Goal: Information Seeking & Learning: Learn about a topic

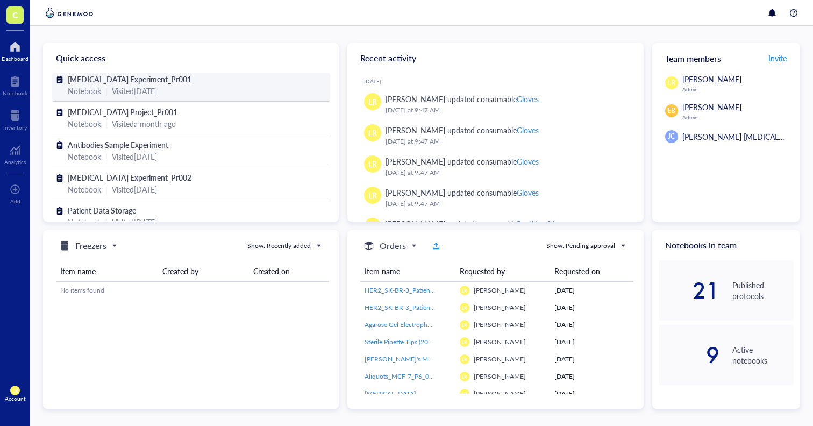
click at [146, 95] on div "Visited [DATE]" at bounding box center [134, 91] width 45 height 12
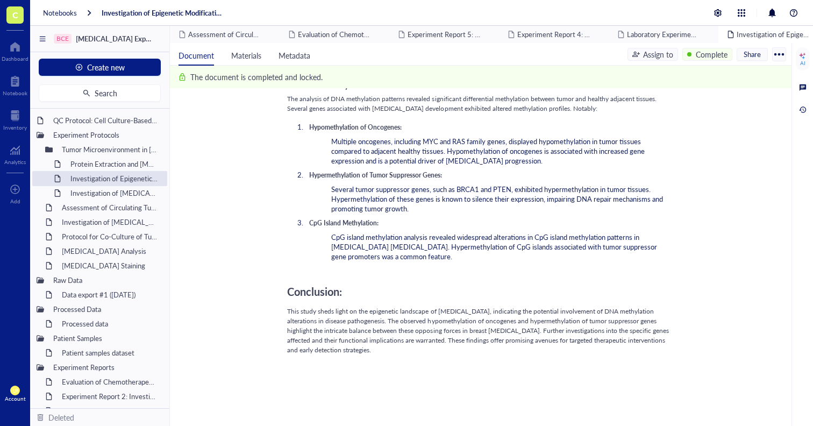
scroll to position [845, 0]
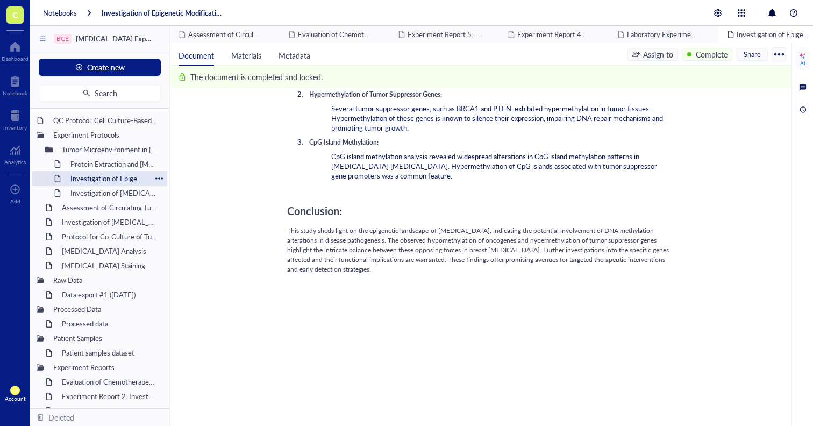
click at [120, 176] on div "Investigation of Epigenetic Modifications in [MEDICAL_DATA] Tumor Samplesitled" at bounding box center [108, 178] width 85 height 15
click at [120, 163] on div "Protein Extraction and [MEDICAL_DATA]" at bounding box center [108, 163] width 85 height 15
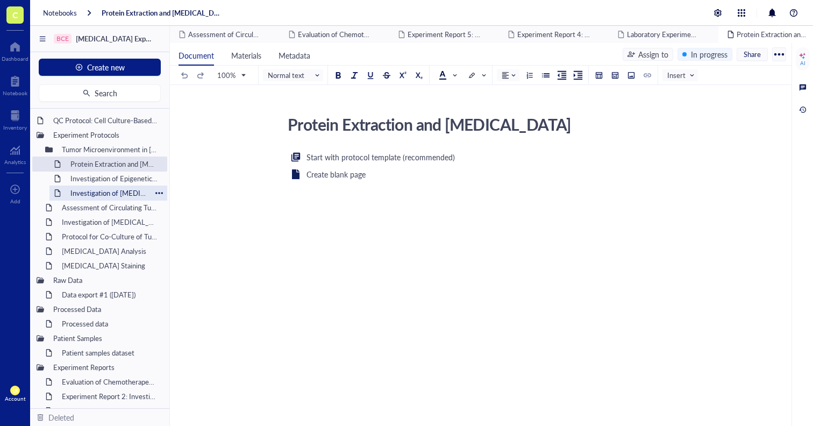
click at [123, 188] on div "Investigation of [MEDICAL_DATA] Cell Proliferation In Vitro" at bounding box center [108, 192] width 85 height 15
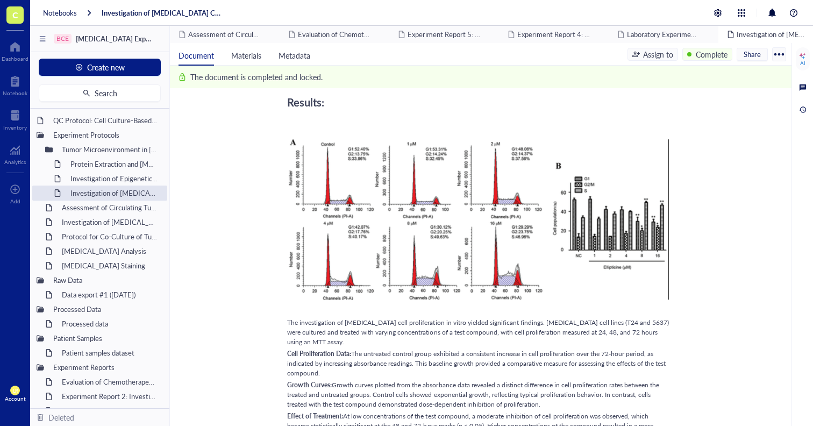
scroll to position [70, 0]
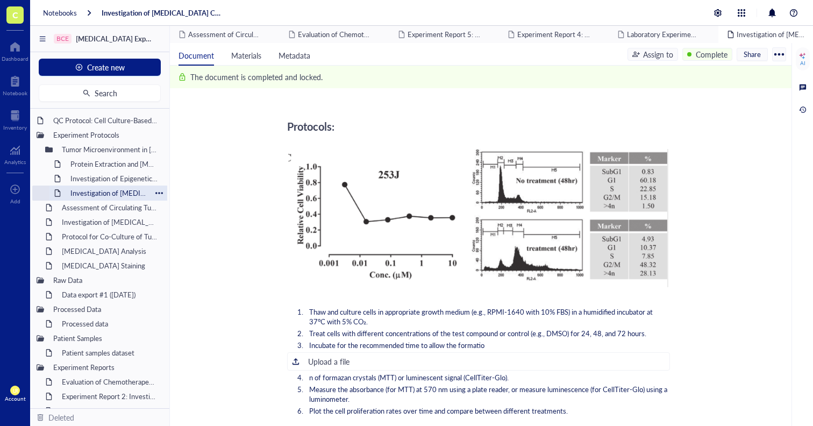
click at [127, 198] on div "Investigation of [MEDICAL_DATA] Cell Proliferation In Vitro" at bounding box center [108, 192] width 85 height 15
click at [112, 212] on div "Assessment of Circulating Tumor Cells (CTCs) as Prognostic Biomarkers in [MEDIC…" at bounding box center [104, 207] width 94 height 15
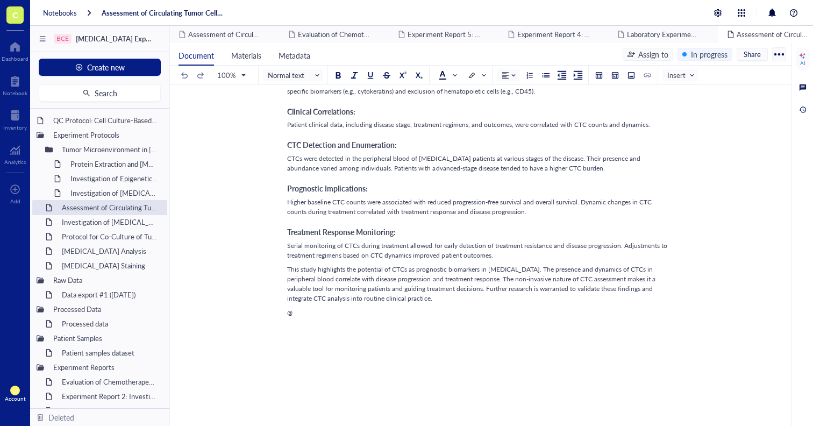
scroll to position [827, 0]
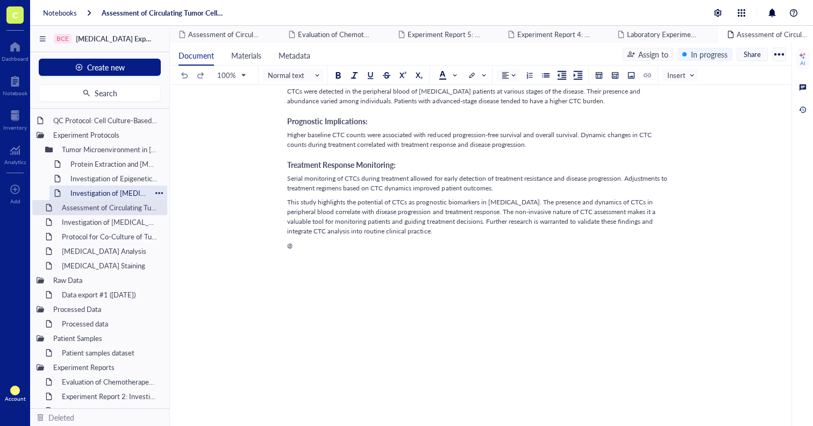
click at [118, 194] on div "Investigation of [MEDICAL_DATA] Cell Proliferation In Vitro" at bounding box center [108, 192] width 85 height 15
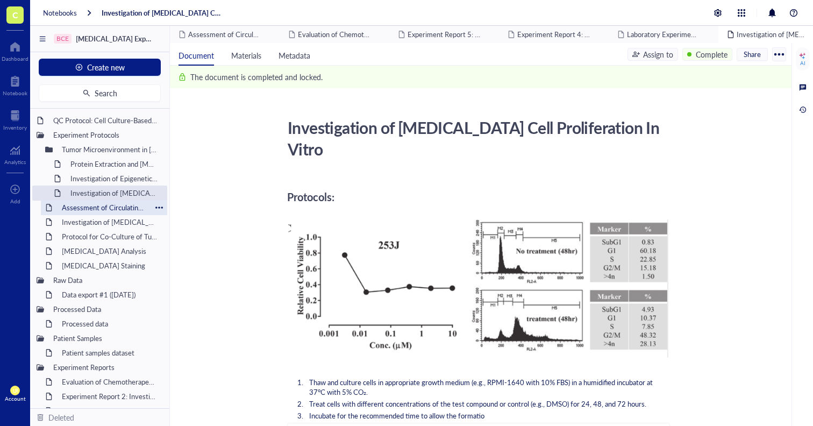
click at [127, 208] on div "Assessment of Circulating Tumor Cells (CTCs) as Prognostic Biomarkers in [MEDIC…" at bounding box center [104, 207] width 94 height 15
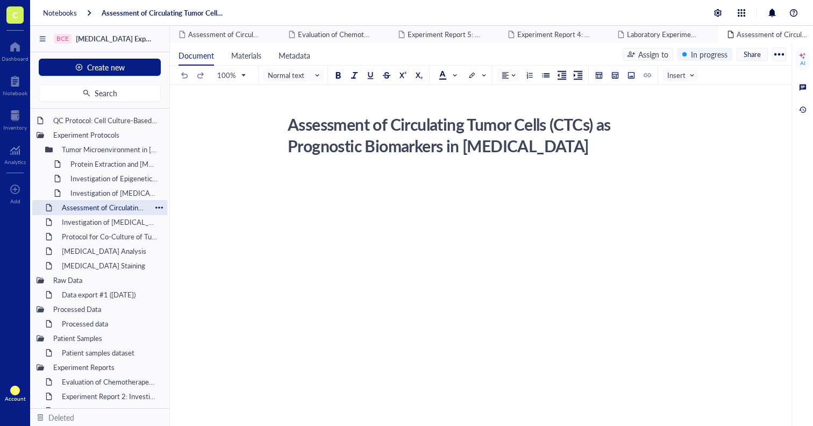
click at [122, 201] on div "Assessment of Circulating Tumor Cells (CTCs) as Prognostic Biomarkers in [MEDIC…" at bounding box center [104, 207] width 94 height 15
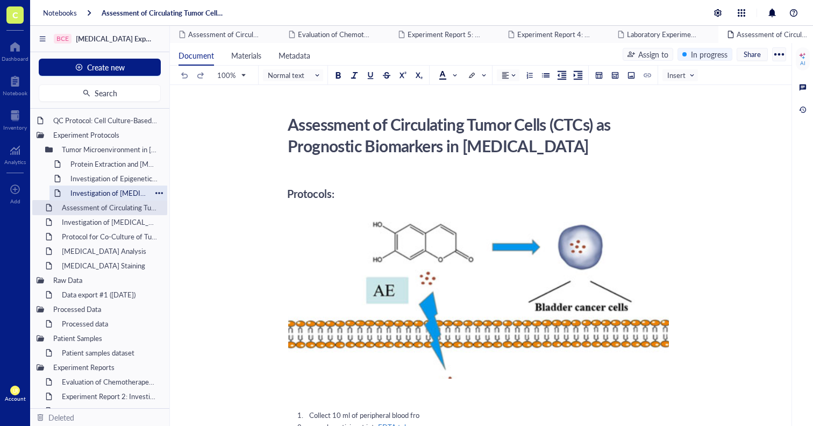
click at [122, 198] on div "Investigation of [MEDICAL_DATA] Cell Proliferation In Vitro" at bounding box center [108, 192] width 85 height 15
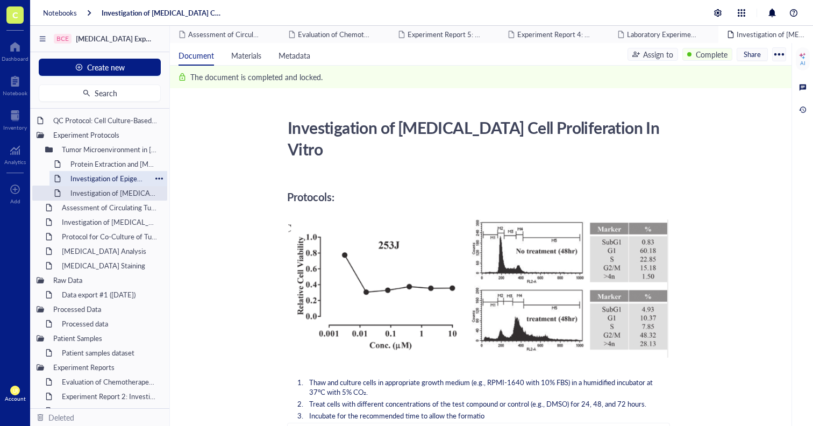
click at [124, 177] on div "Investigation of Epigenetic Modifications in [MEDICAL_DATA] Tumor Samplesitled" at bounding box center [108, 178] width 85 height 15
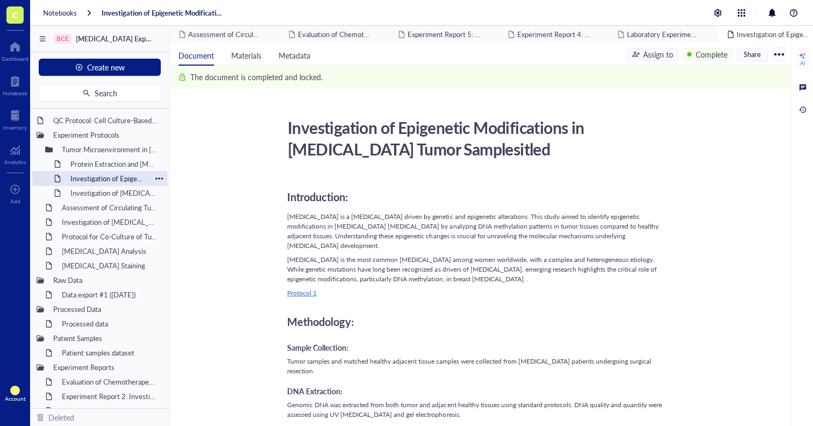
click at [124, 172] on div "Investigation of Epigenetic Modifications in [MEDICAL_DATA] Tumor Samplesitled" at bounding box center [108, 178] width 85 height 15
click at [122, 177] on div "Investigation of Epigenetic Modifications in [MEDICAL_DATA] Tumor Samplesitled" at bounding box center [108, 178] width 85 height 15
click at [120, 189] on div "Investigation of [MEDICAL_DATA] Cell Proliferation In Vitro" at bounding box center [108, 192] width 85 height 15
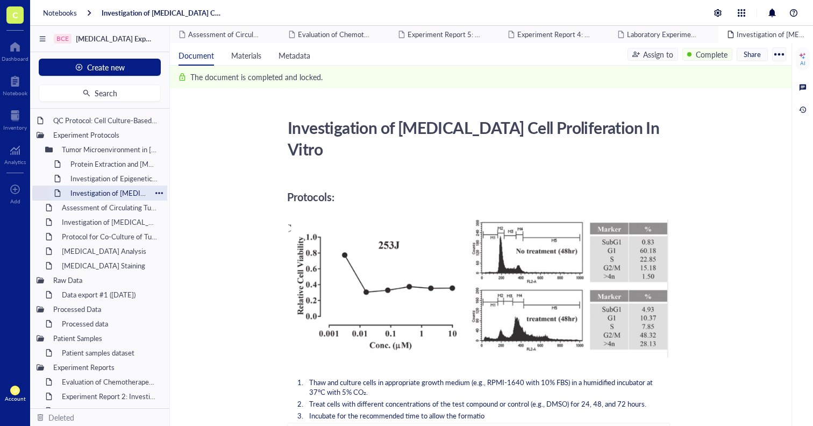
click at [120, 189] on div "Investigation of [MEDICAL_DATA] Cell Proliferation In Vitro" at bounding box center [108, 192] width 85 height 15
click at [120, 182] on div "Investigation of Epigenetic Modifications in [MEDICAL_DATA] Tumor Samplesitled" at bounding box center [108, 178] width 85 height 15
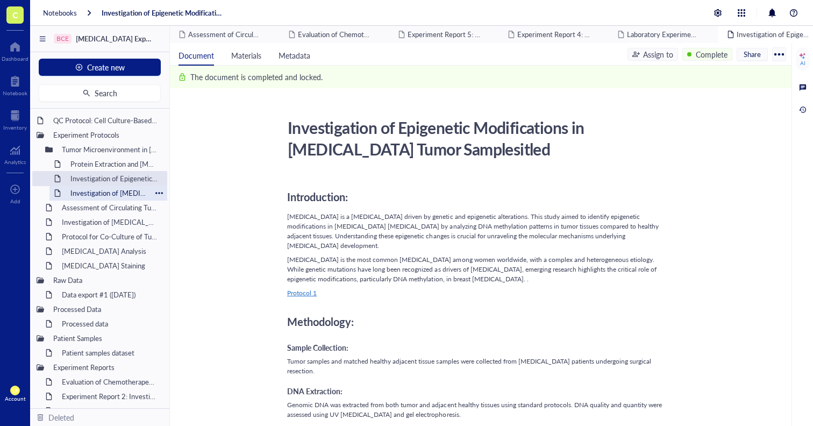
click at [119, 188] on div "Investigation of [MEDICAL_DATA] Cell Proliferation In Vitro" at bounding box center [108, 192] width 85 height 15
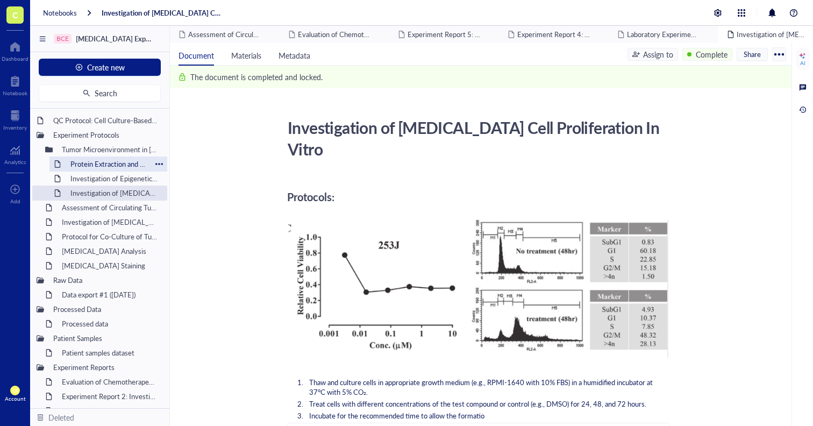
click at [121, 159] on div "Protein Extraction and [MEDICAL_DATA]" at bounding box center [108, 163] width 85 height 15
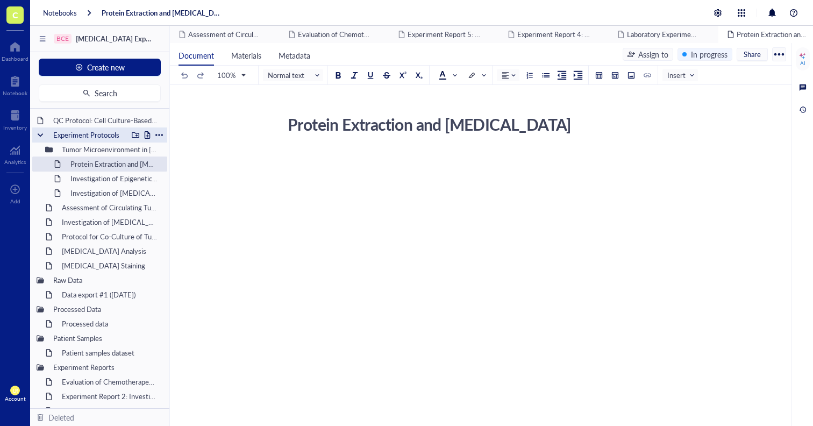
click at [121, 135] on div "Experiment Protocols" at bounding box center [87, 134] width 79 height 15
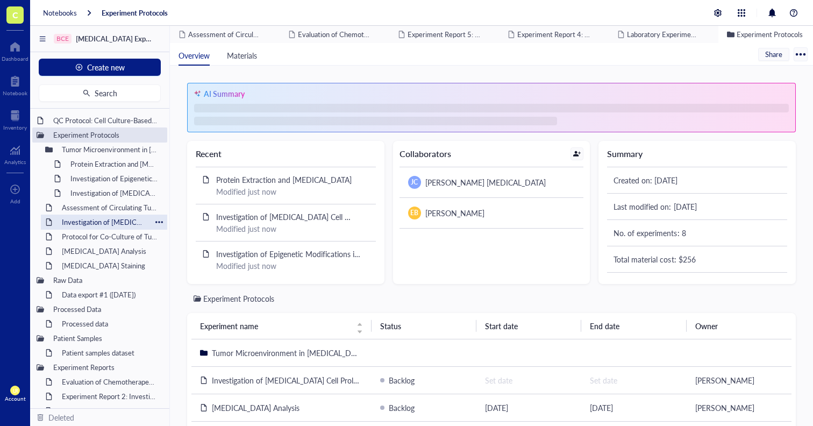
click at [98, 216] on div "Investigation of [MEDICAL_DATA] Cell Proliferation In Vitro" at bounding box center [104, 222] width 94 height 15
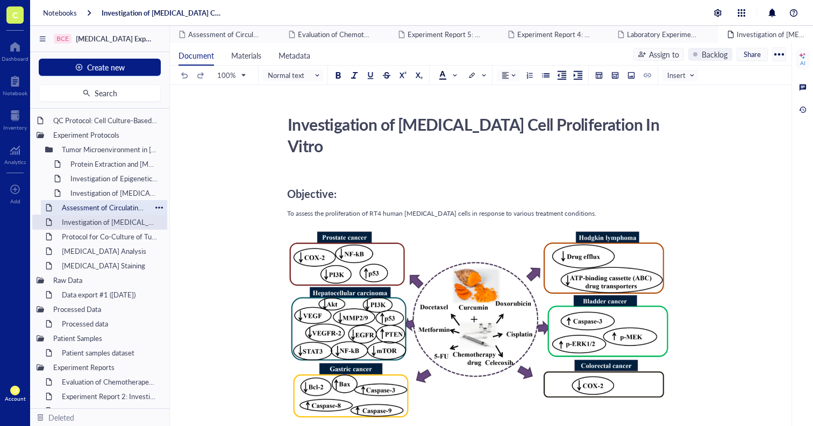
click at [101, 211] on div "Assessment of Circulating Tumor Cells (CTCs) as Prognostic Biomarkers in [MEDIC…" at bounding box center [104, 207] width 94 height 15
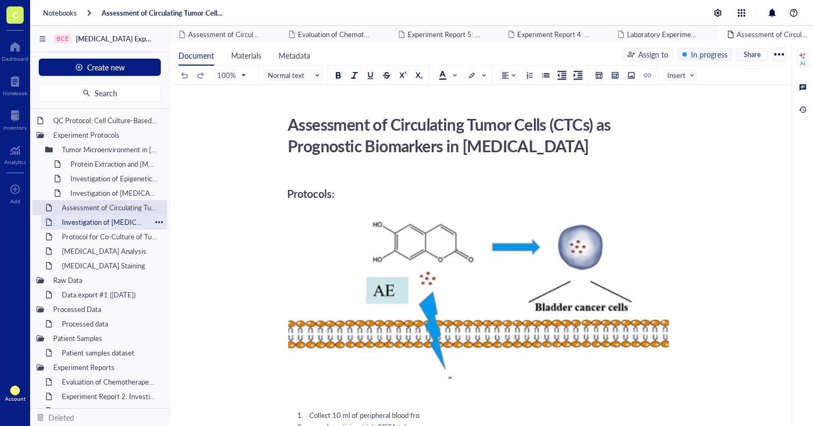
click at [102, 220] on div "Investigation of [MEDICAL_DATA] Cell Proliferation In Vitro" at bounding box center [104, 222] width 94 height 15
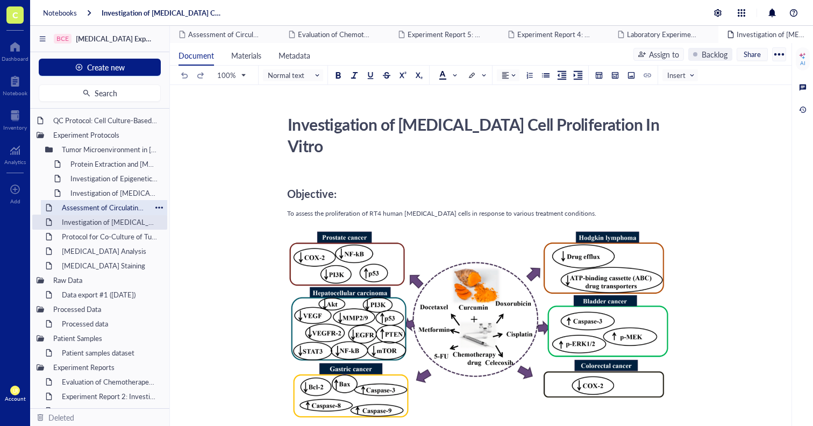
click at [105, 209] on div "Assessment of Circulating Tumor Cells (CTCs) as Prognostic Biomarkers in [MEDIC…" at bounding box center [104, 207] width 94 height 15
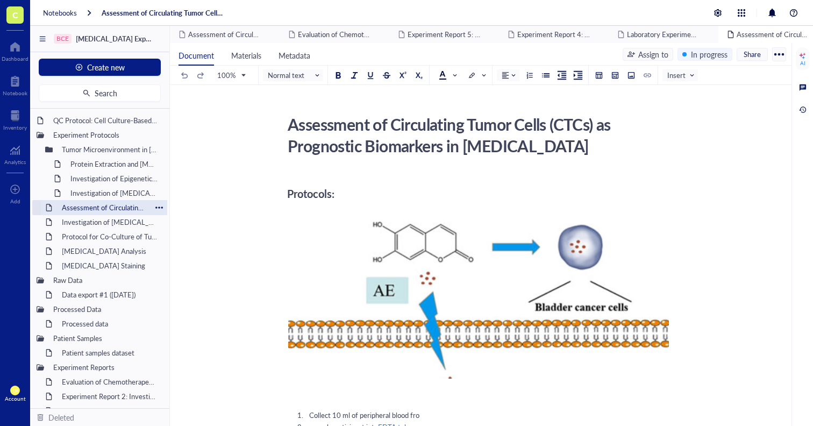
click at [106, 213] on div "Assessment of Circulating Tumor Cells (CTCs) as Prognostic Biomarkers in [MEDIC…" at bounding box center [104, 207] width 94 height 15
click at [106, 223] on div "Investigation of [MEDICAL_DATA] Cell Proliferation In Vitro" at bounding box center [104, 222] width 94 height 15
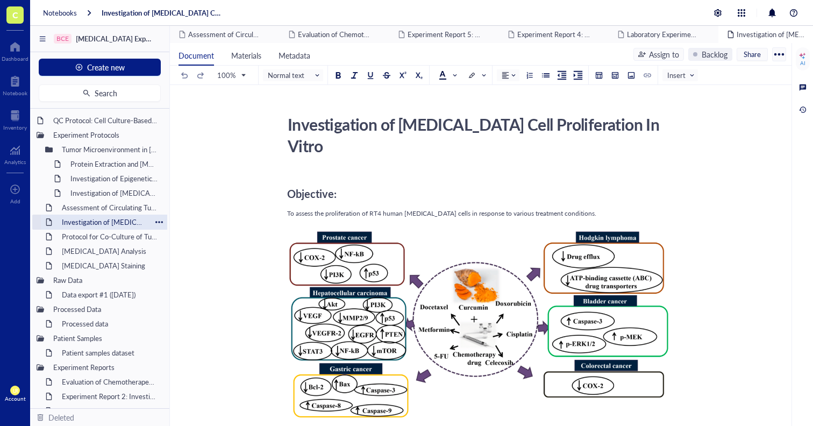
click at [109, 216] on div "Investigation of [MEDICAL_DATA] Cell Proliferation In Vitro" at bounding box center [104, 222] width 94 height 15
click at [110, 209] on div "Assessment of Circulating Tumor Cells (CTCs) as Prognostic Biomarkers in [MEDIC…" at bounding box center [104, 207] width 94 height 15
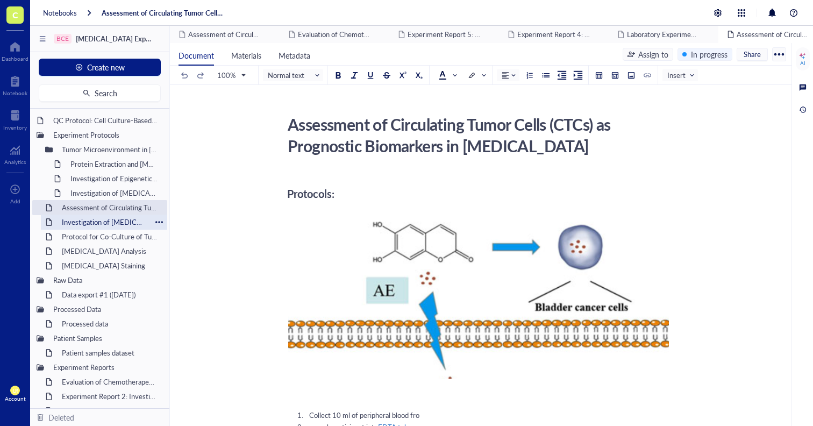
click at [110, 218] on div "Investigation of [MEDICAL_DATA] Cell Proliferation In Vitro" at bounding box center [104, 222] width 94 height 15
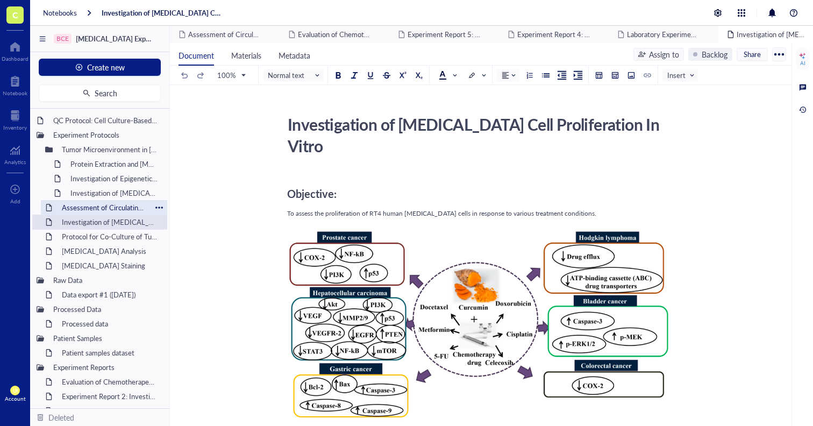
click at [111, 211] on div "Assessment of Circulating Tumor Cells (CTCs) as Prognostic Biomarkers in [MEDIC…" at bounding box center [104, 207] width 94 height 15
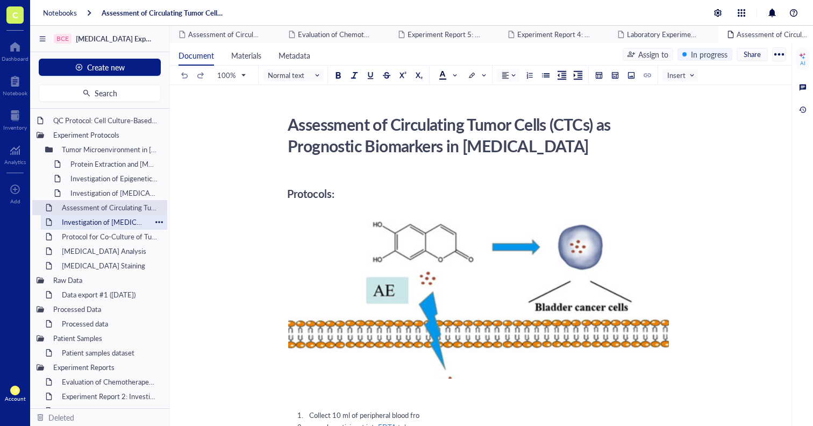
click at [113, 218] on div "Investigation of [MEDICAL_DATA] Cell Proliferation In Vitro" at bounding box center [104, 222] width 94 height 15
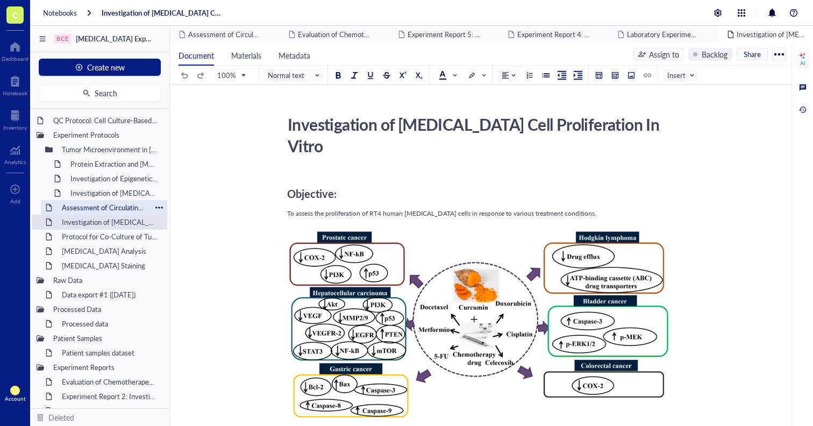
click at [113, 210] on div "Assessment of Circulating Tumor Cells (CTCs) as Prognostic Biomarkers in [MEDIC…" at bounding box center [104, 207] width 94 height 15
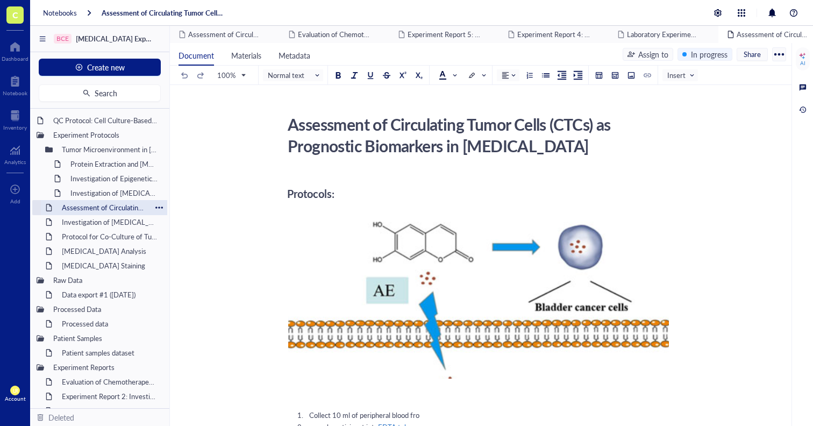
click at [113, 210] on div "Assessment of Circulating Tumor Cells (CTCs) as Prognostic Biomarkers in [MEDIC…" at bounding box center [104, 207] width 94 height 15
click at [106, 230] on div "Protocol for Co-Culture of Tumor and [MEDICAL_DATA]" at bounding box center [104, 236] width 94 height 15
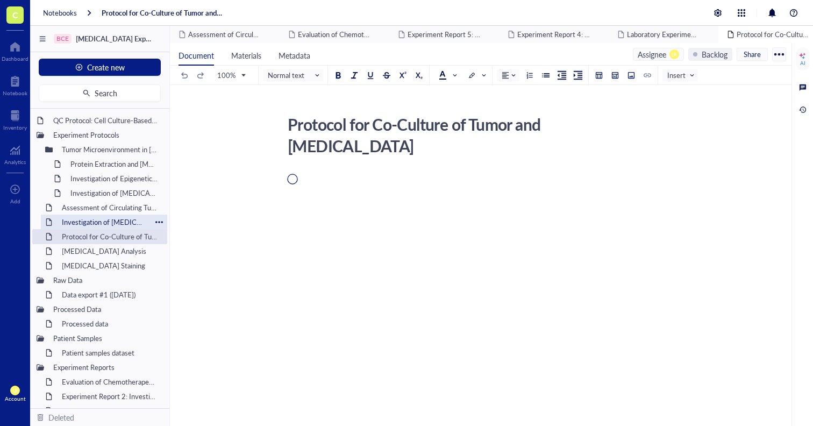
click at [109, 217] on div "Investigation of [MEDICAL_DATA] Cell Proliferation In Vitro" at bounding box center [104, 222] width 94 height 15
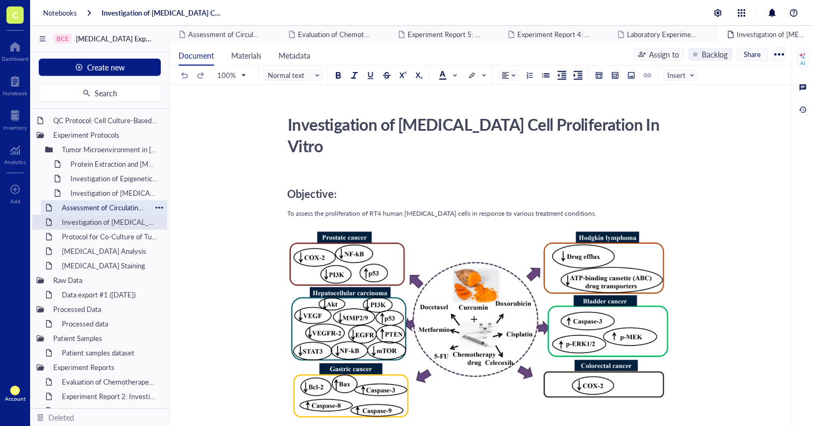
click at [110, 205] on div "Assessment of Circulating Tumor Cells (CTCs) as Prognostic Biomarkers in [MEDIC…" at bounding box center [104, 207] width 94 height 15
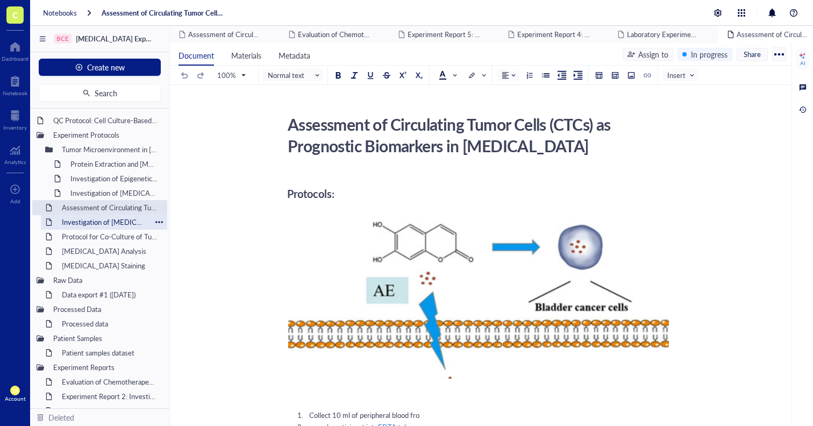
click at [123, 216] on div "Investigation of [MEDICAL_DATA] Cell Proliferation In Vitro" at bounding box center [104, 222] width 94 height 15
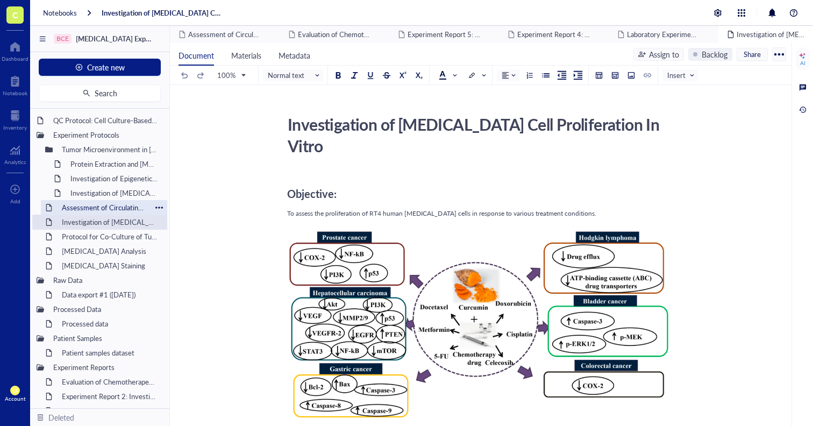
click at [124, 208] on div "Assessment of Circulating Tumor Cells (CTCs) as Prognostic Biomarkers in [MEDIC…" at bounding box center [104, 207] width 94 height 15
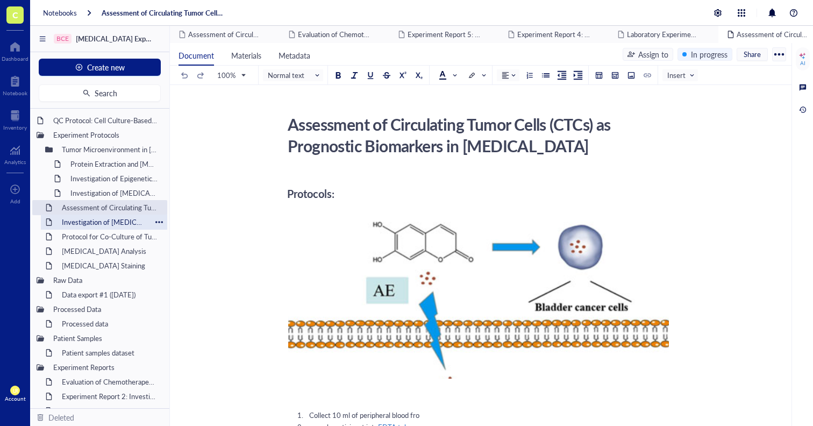
click at [125, 217] on div "Investigation of [MEDICAL_DATA] Cell Proliferation In Vitro" at bounding box center [104, 222] width 94 height 15
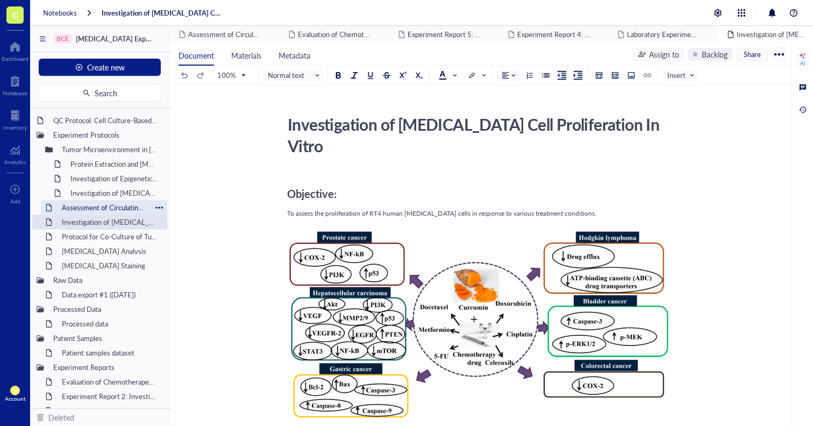
click at [127, 208] on div "Assessment of Circulating Tumor Cells (CTCs) as Prognostic Biomarkers in [MEDIC…" at bounding box center [104, 207] width 94 height 15
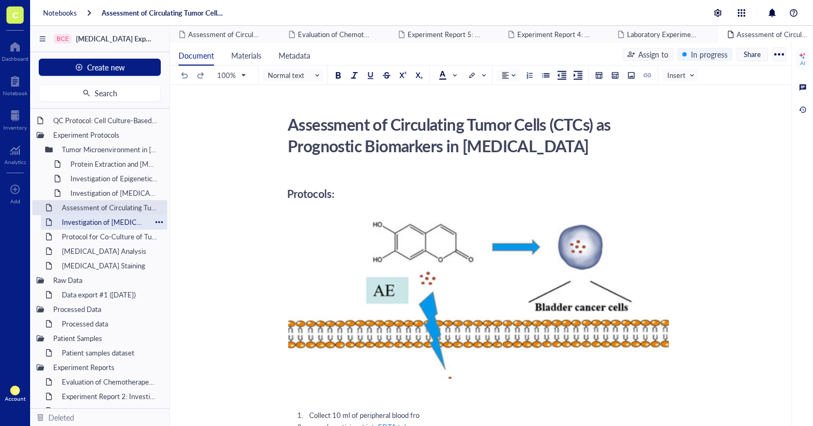
click at [123, 217] on div "Investigation of [MEDICAL_DATA] Cell Proliferation In Vitro" at bounding box center [104, 222] width 94 height 15
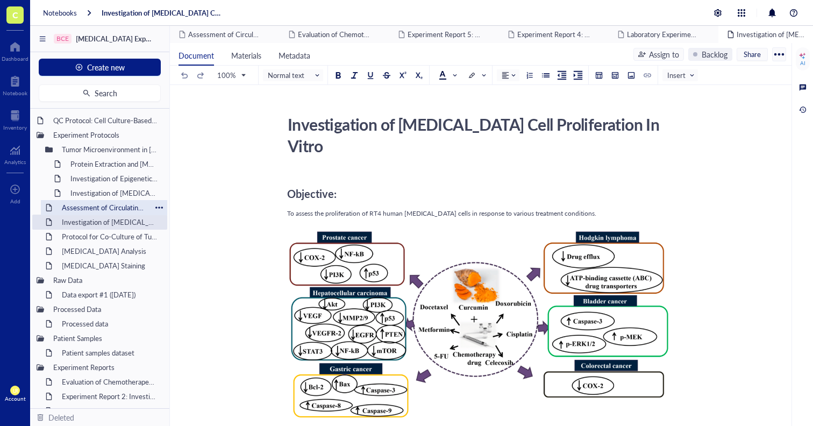
click at [124, 211] on div "Assessment of Circulating Tumor Cells (CTCs) as Prognostic Biomarkers in [MEDIC…" at bounding box center [104, 207] width 94 height 15
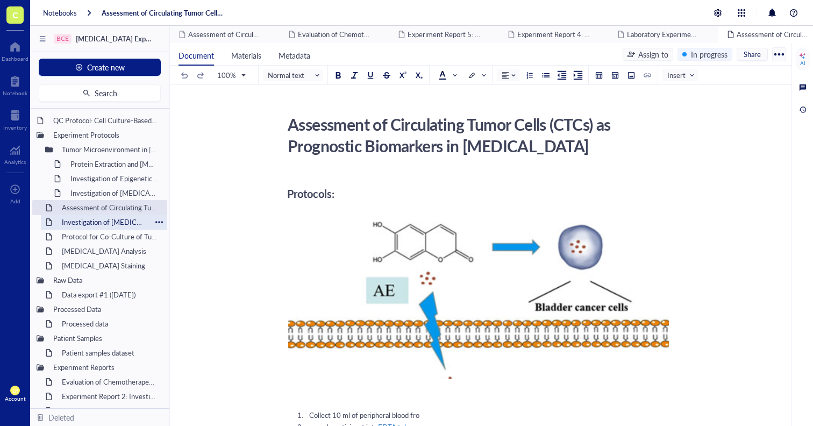
click at [122, 219] on div "Investigation of [MEDICAL_DATA] Cell Proliferation In Vitro" at bounding box center [104, 222] width 94 height 15
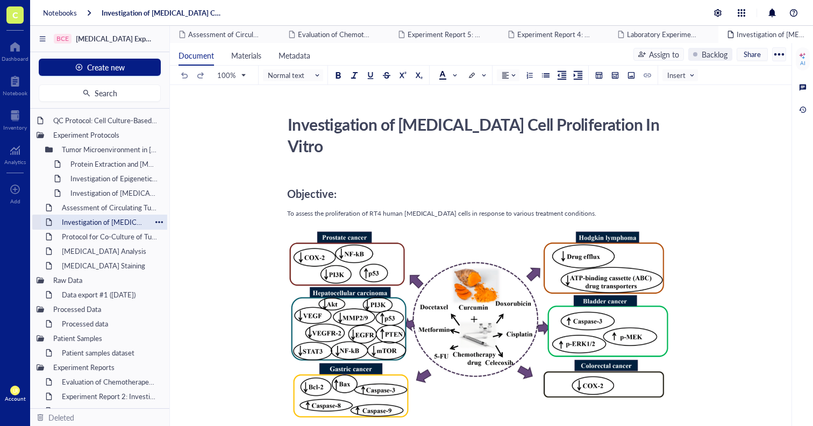
click at [117, 216] on div "Investigation of [MEDICAL_DATA] Cell Proliferation In Vitro" at bounding box center [104, 222] width 94 height 15
click at [117, 210] on div "Assessment of Circulating Tumor Cells (CTCs) as Prognostic Biomarkers in [MEDIC…" at bounding box center [104, 207] width 94 height 15
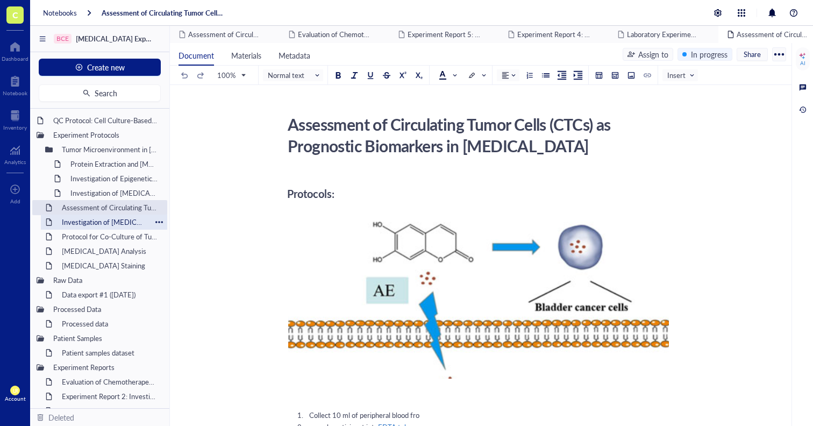
click at [104, 221] on div "Investigation of [MEDICAL_DATA] Cell Proliferation In Vitro" at bounding box center [104, 222] width 94 height 15
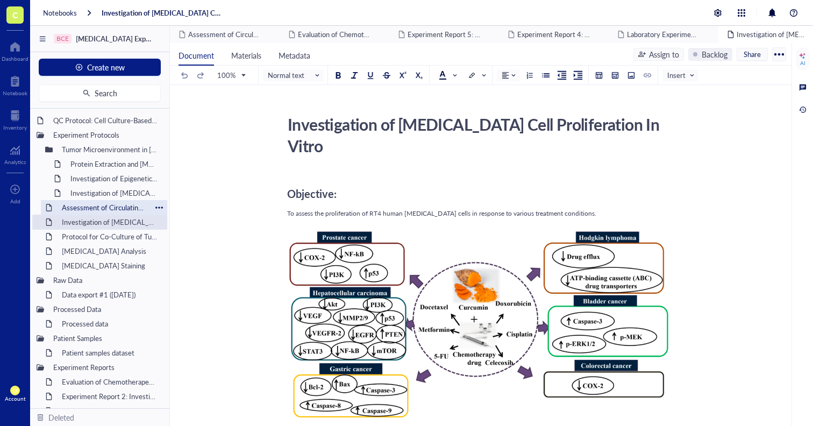
click at [104, 210] on div "Assessment of Circulating Tumor Cells (CTCs) as Prognostic Biomarkers in [MEDIC…" at bounding box center [104, 207] width 94 height 15
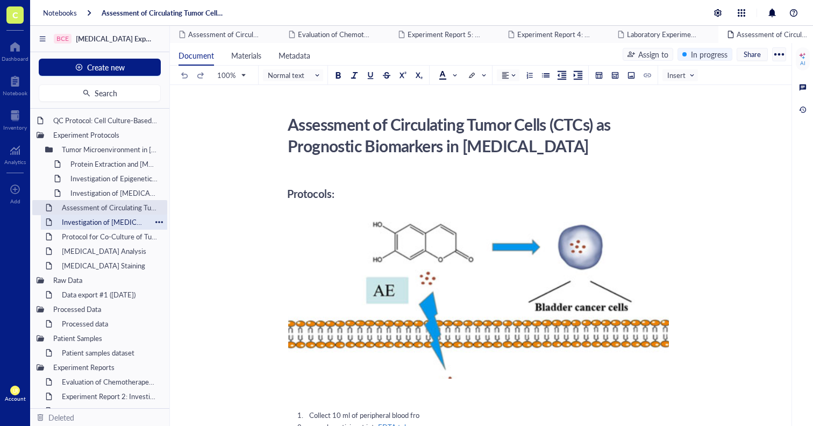
click at [124, 217] on div "Investigation of [MEDICAL_DATA] Cell Proliferation In Vitro" at bounding box center [104, 222] width 94 height 15
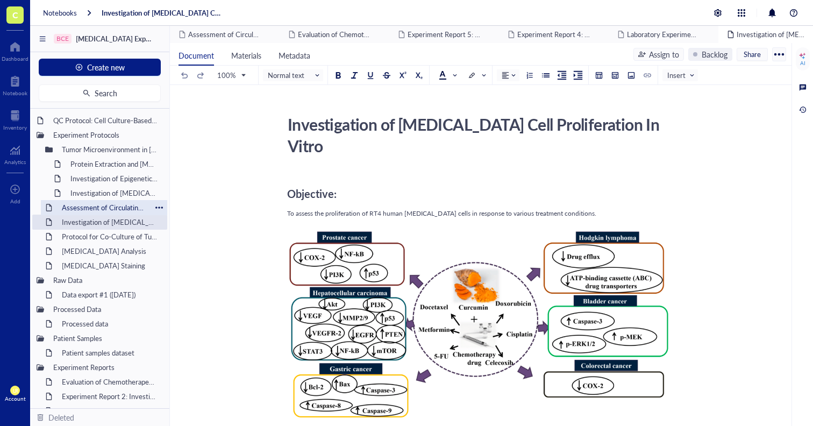
click at [120, 214] on div "Assessment of Circulating Tumor Cells (CTCs) as Prognostic Biomarkers in [MEDIC…" at bounding box center [104, 207] width 94 height 15
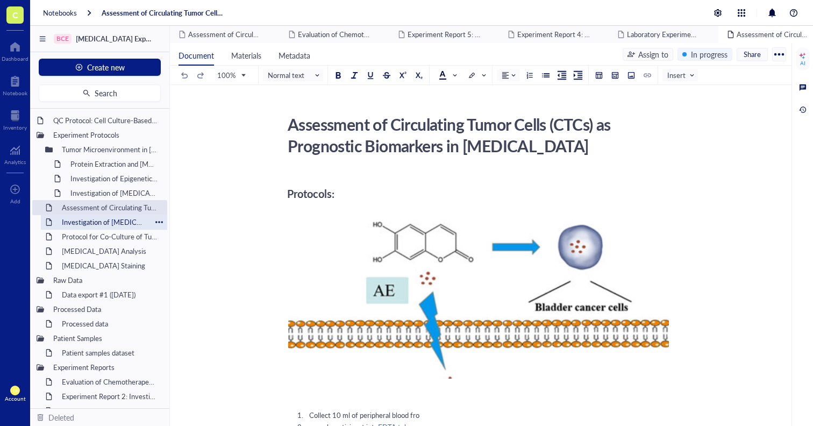
click at [118, 219] on div "Investigation of [MEDICAL_DATA] Cell Proliferation In Vitro" at bounding box center [104, 222] width 94 height 15
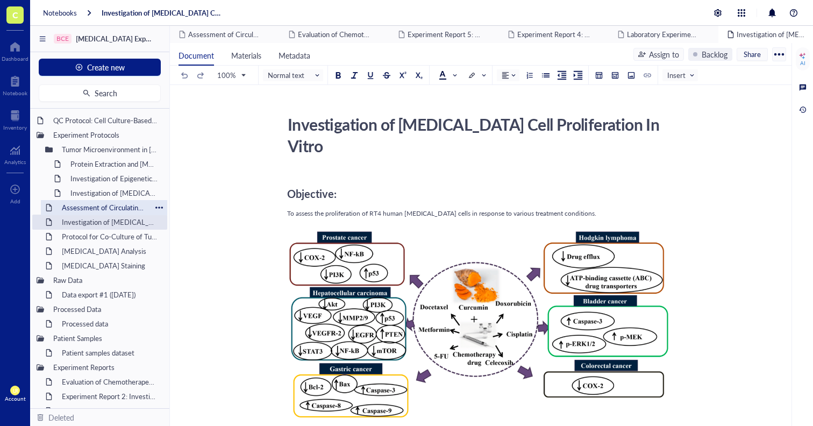
click at [119, 206] on div "Assessment of Circulating Tumor Cells (CTCs) as Prognostic Biomarkers in [MEDIC…" at bounding box center [104, 207] width 94 height 15
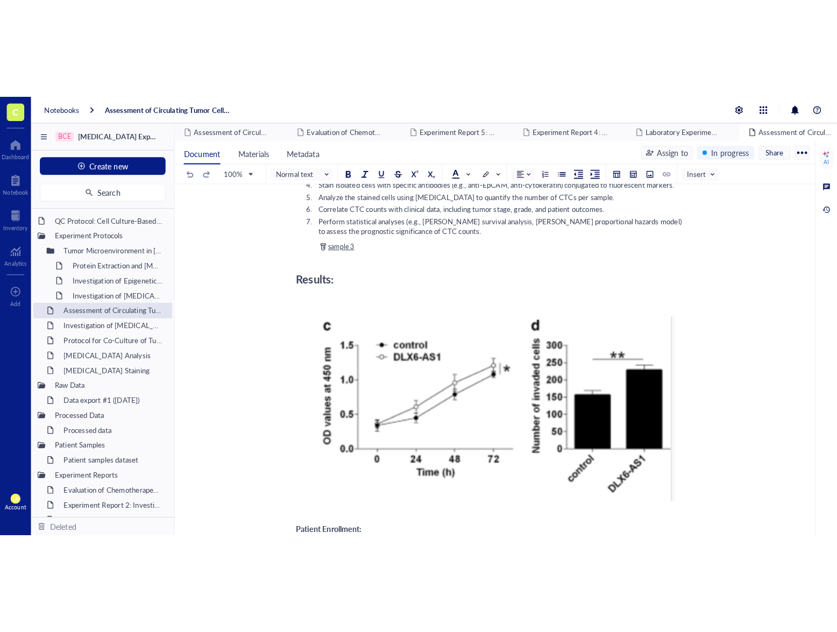
scroll to position [365, 0]
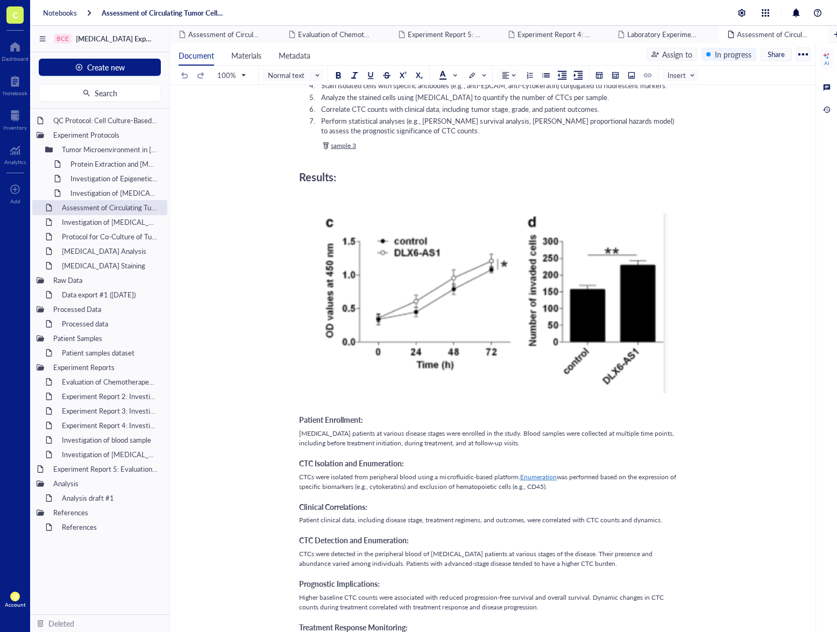
click at [109, 191] on div "Investigation of [MEDICAL_DATA] Cell Proliferation In Vitro" at bounding box center [114, 192] width 97 height 15
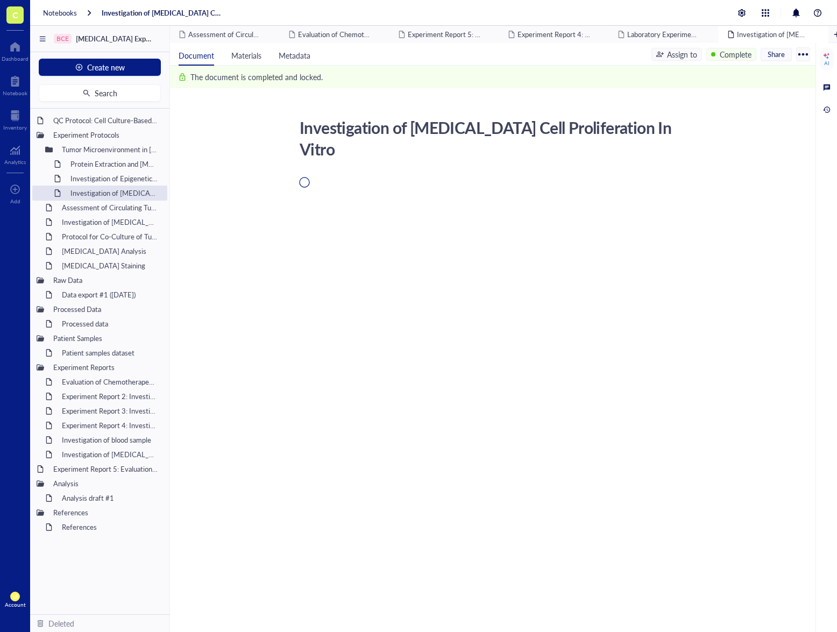
click at [106, 206] on div "Assessment of Circulating Tumor Cells (CTCs) as Prognostic Biomarkers in [MEDIC…" at bounding box center [110, 207] width 106 height 15
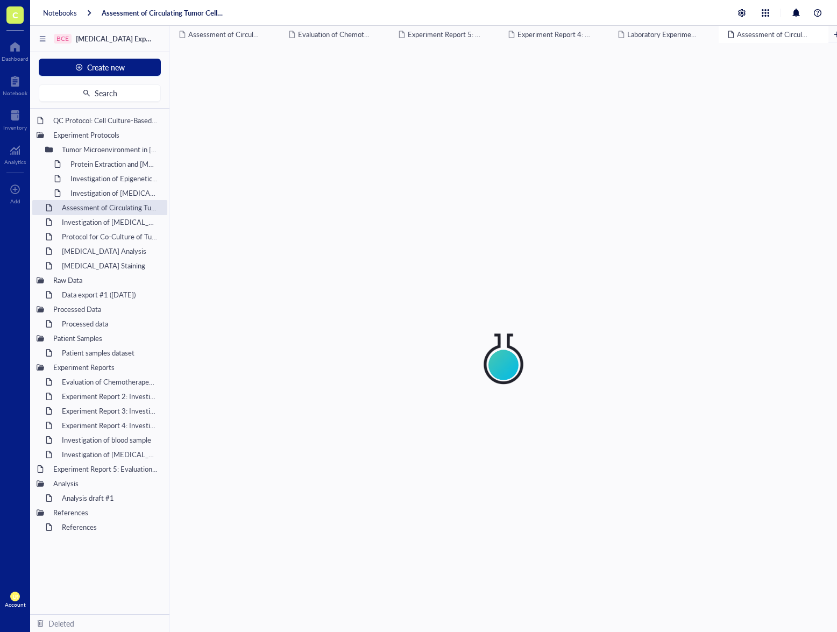
click at [110, 192] on div "Investigation of [MEDICAL_DATA] Cell Proliferation In Vitro" at bounding box center [114, 192] width 97 height 15
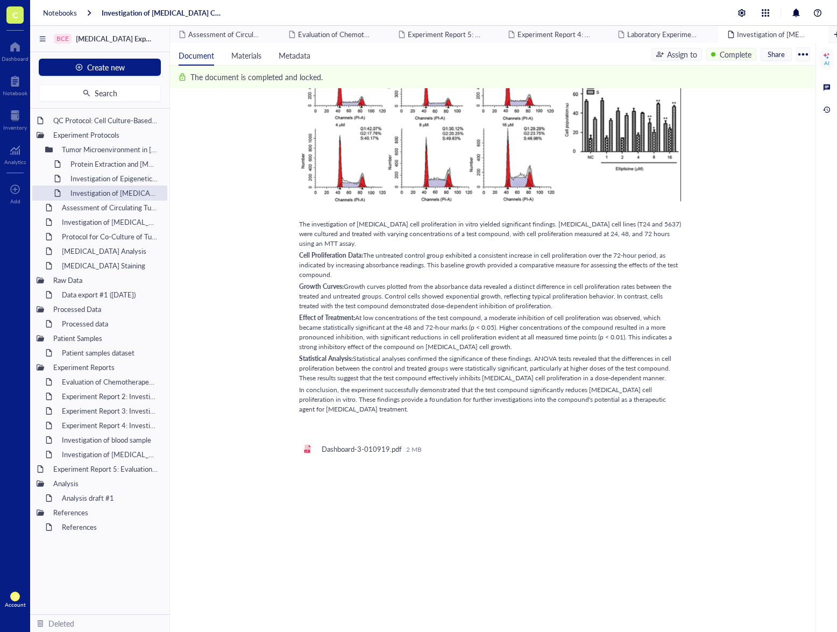
scroll to position [567, 0]
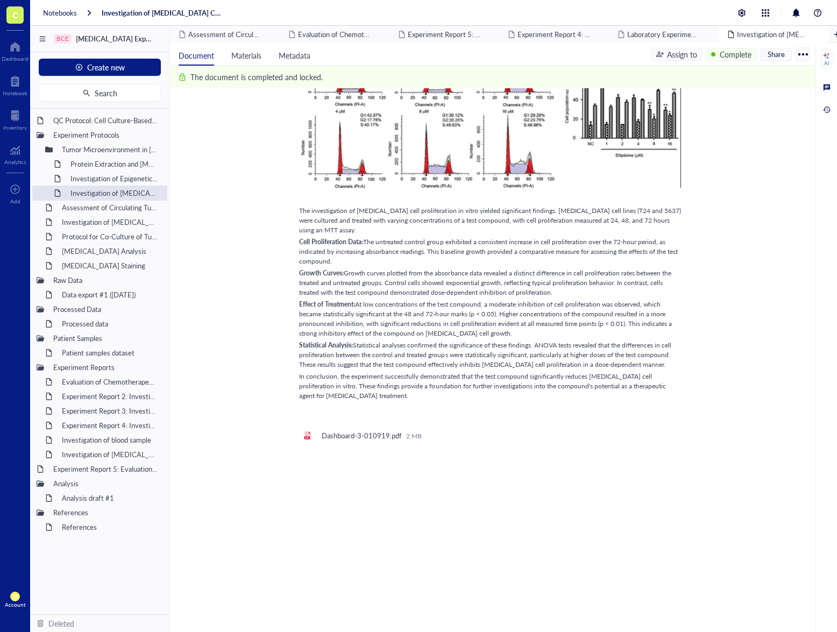
click at [97, 210] on div "Assessment of Circulating Tumor Cells (CTCs) as Prognostic Biomarkers in [MEDIC…" at bounding box center [110, 207] width 106 height 15
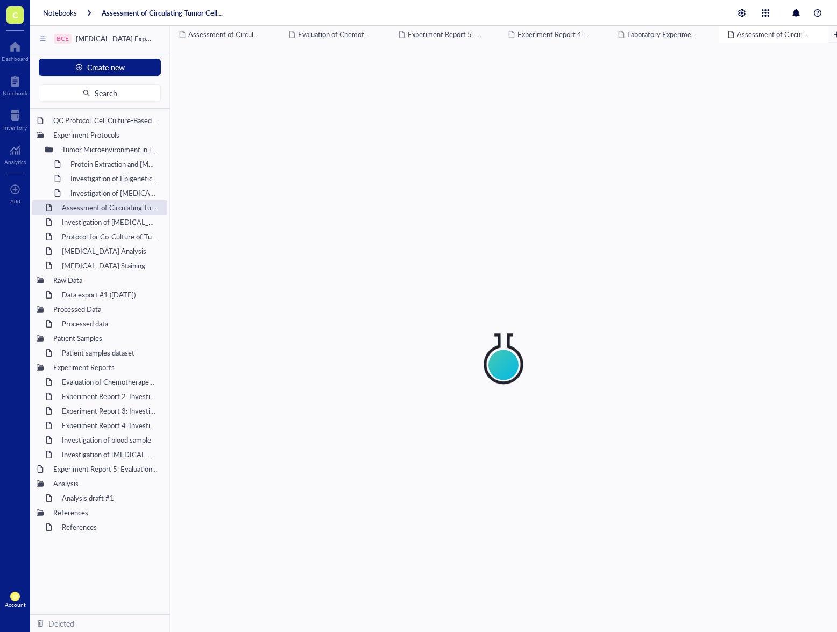
click at [115, 188] on div "Investigation of [MEDICAL_DATA] Cell Proliferation In Vitro" at bounding box center [114, 192] width 97 height 15
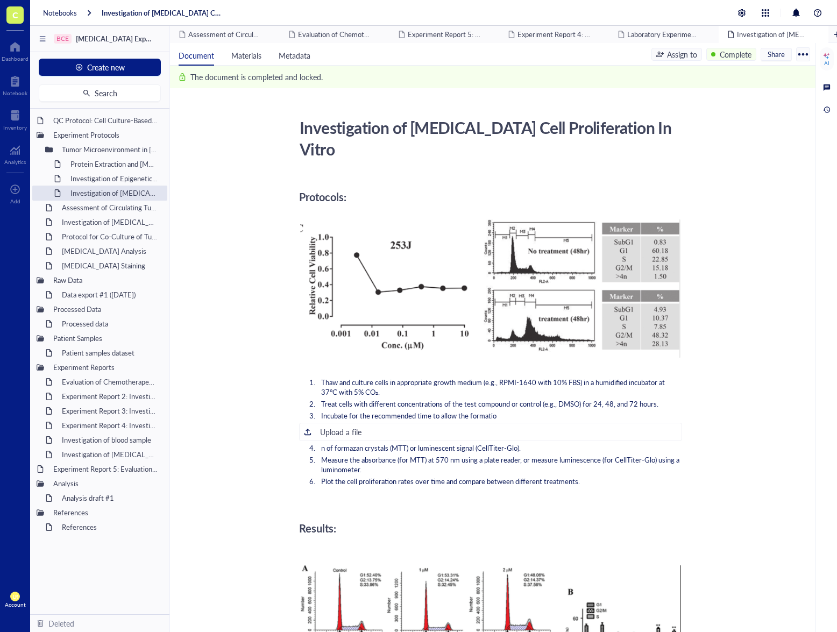
click at [111, 208] on div "Assessment of Circulating Tumor Cells (CTCs) as Prognostic Biomarkers in [MEDIC…" at bounding box center [110, 207] width 106 height 15
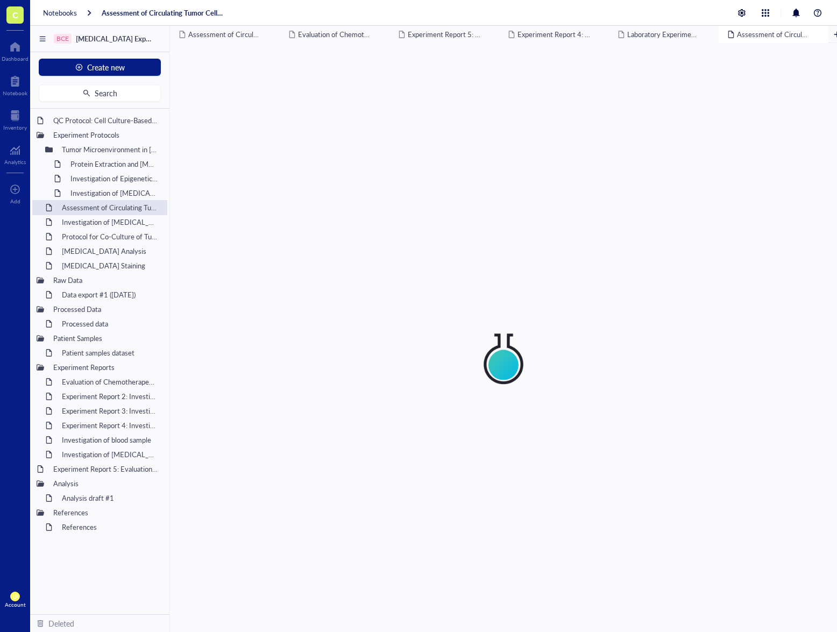
click at [116, 191] on div "Investigation of [MEDICAL_DATA] Cell Proliferation In Vitro" at bounding box center [114, 192] width 97 height 15
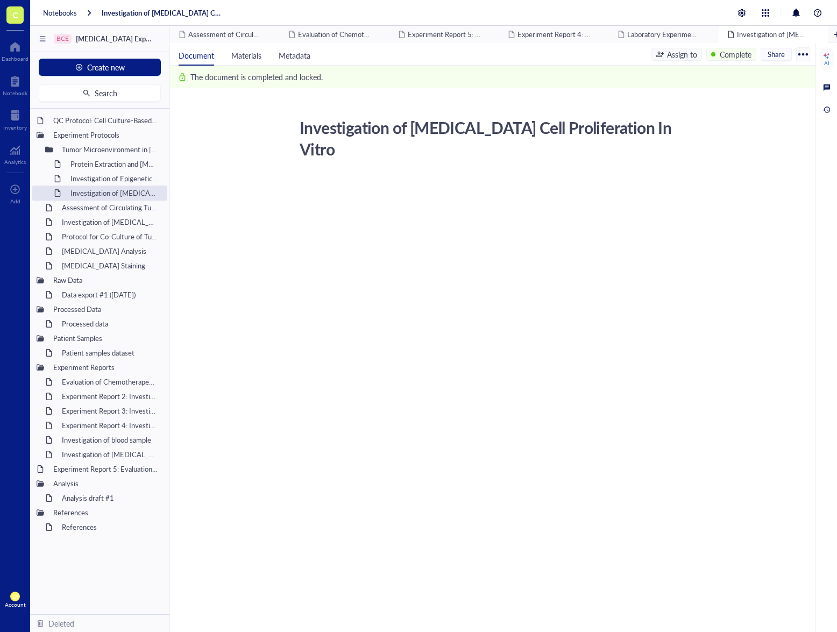
click at [108, 209] on div "Assessment of Circulating Tumor Cells (CTCs) as Prognostic Biomarkers in [MEDIC…" at bounding box center [110, 207] width 106 height 15
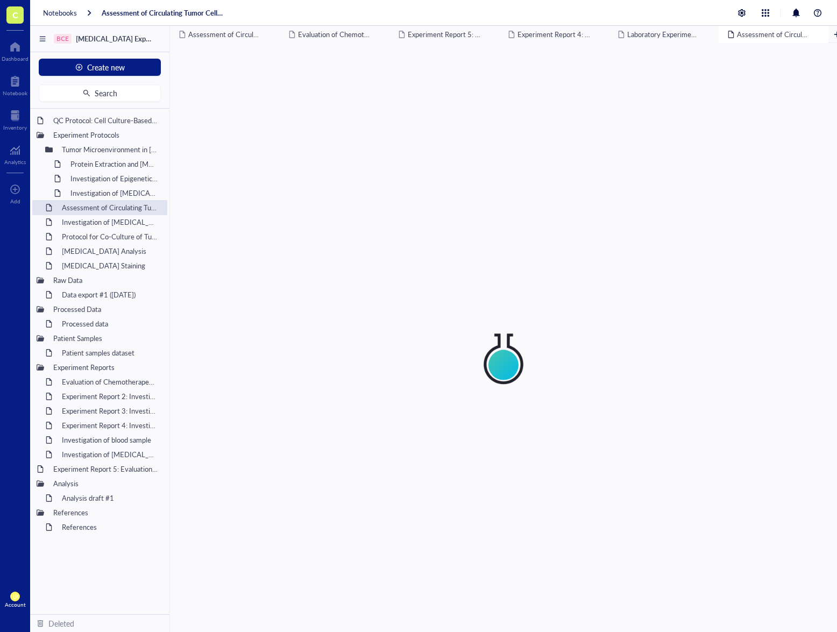
click at [117, 194] on div "Investigation of [MEDICAL_DATA] Cell Proliferation In Vitro" at bounding box center [114, 192] width 97 height 15
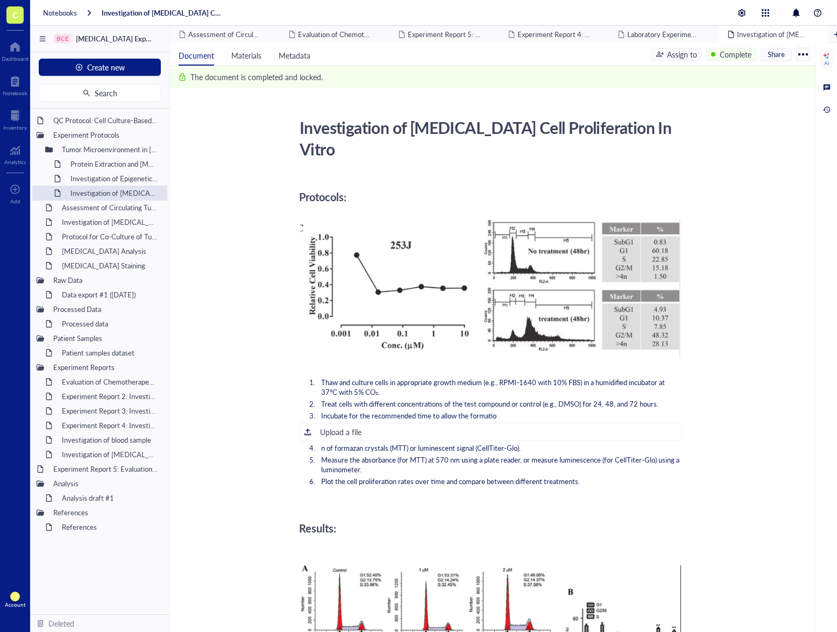
click at [117, 209] on div "Assessment of Circulating Tumor Cells (CTCs) as Prognostic Biomarkers in [MEDIC…" at bounding box center [110, 207] width 106 height 15
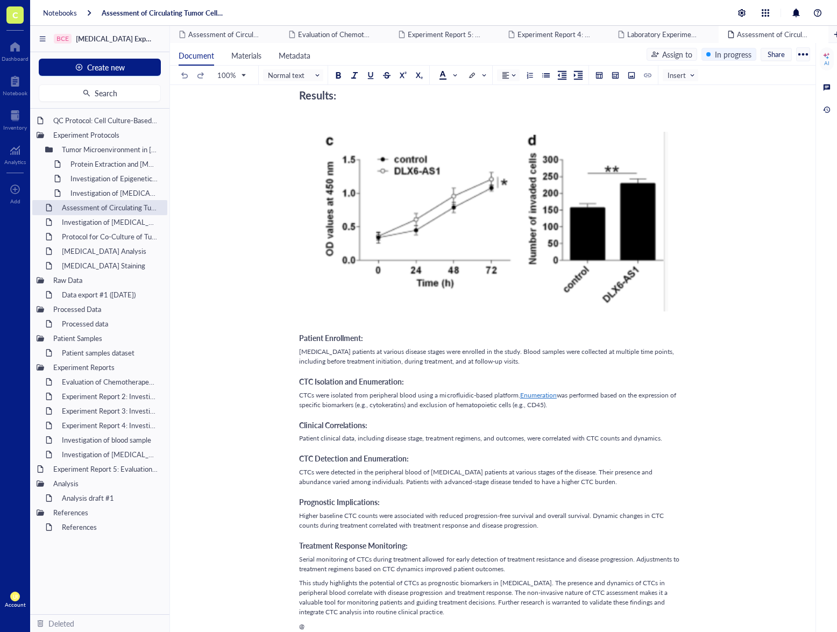
scroll to position [622, 0]
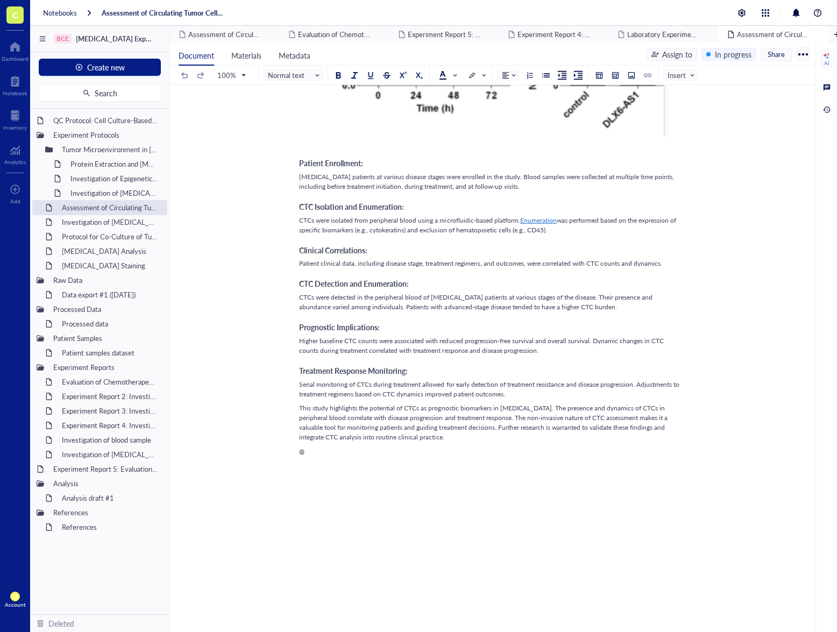
click at [98, 189] on div "Investigation of [MEDICAL_DATA] Cell Proliferation In Vitro" at bounding box center [114, 192] width 97 height 15
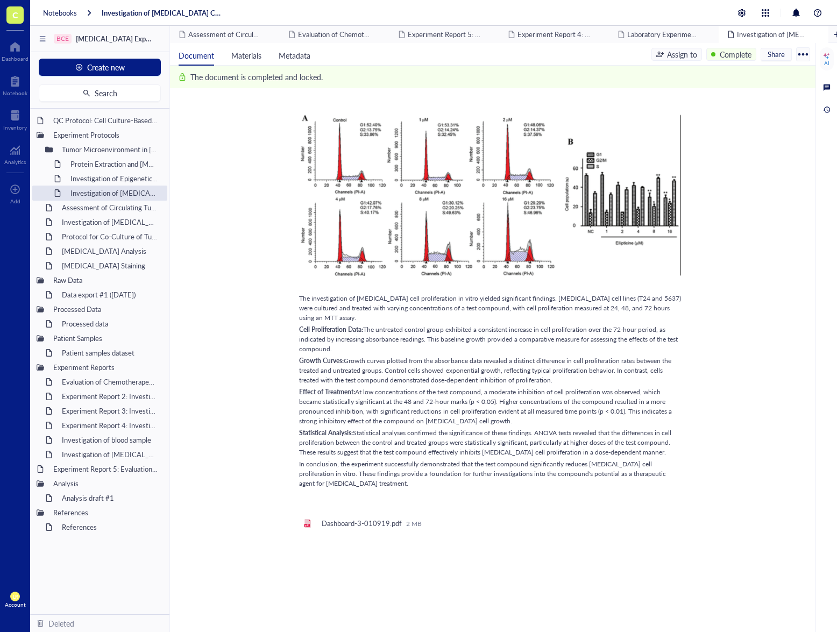
scroll to position [567, 0]
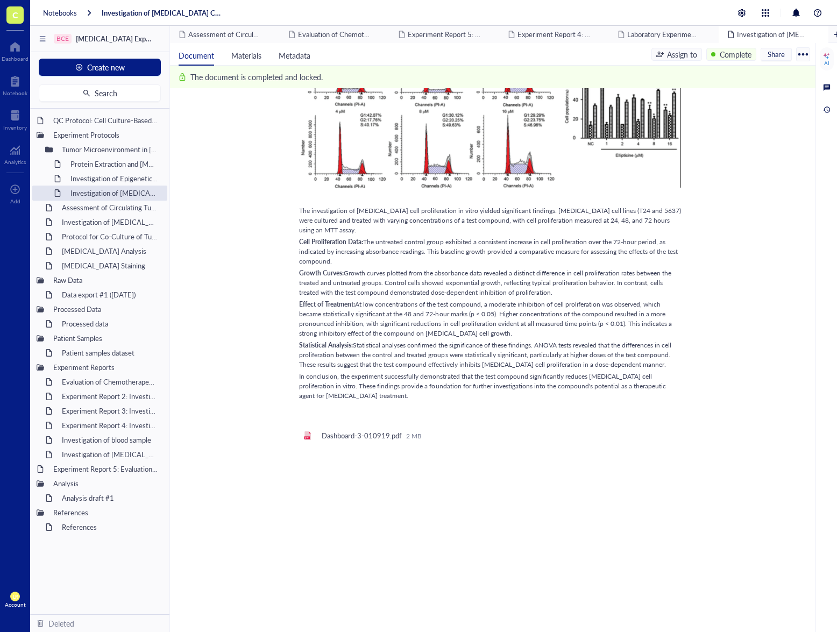
click at [120, 179] on div "Investigation of Epigenetic Modifications in [MEDICAL_DATA] Tumor Samplesitled" at bounding box center [114, 178] width 97 height 15
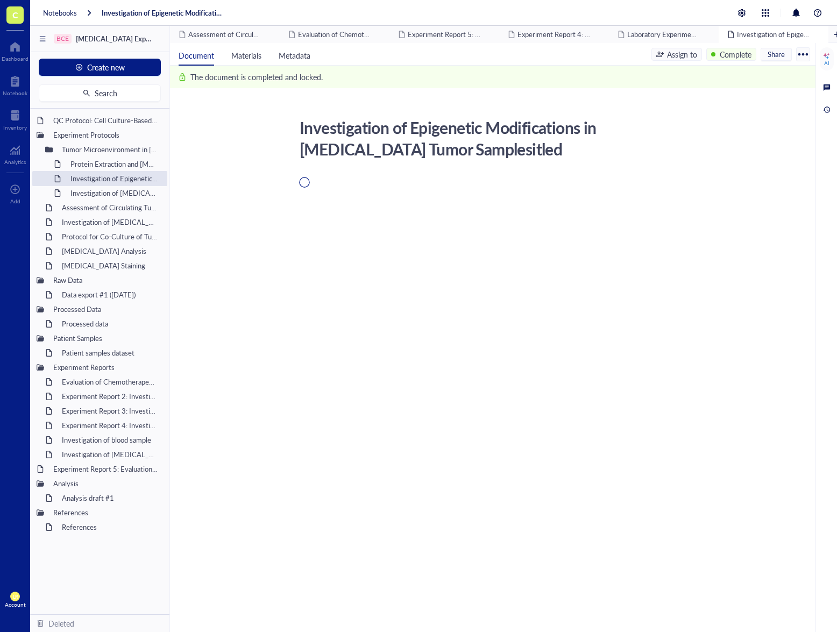
click at [116, 192] on div "Investigation of [MEDICAL_DATA] Cell Proliferation In Vitro" at bounding box center [114, 192] width 97 height 15
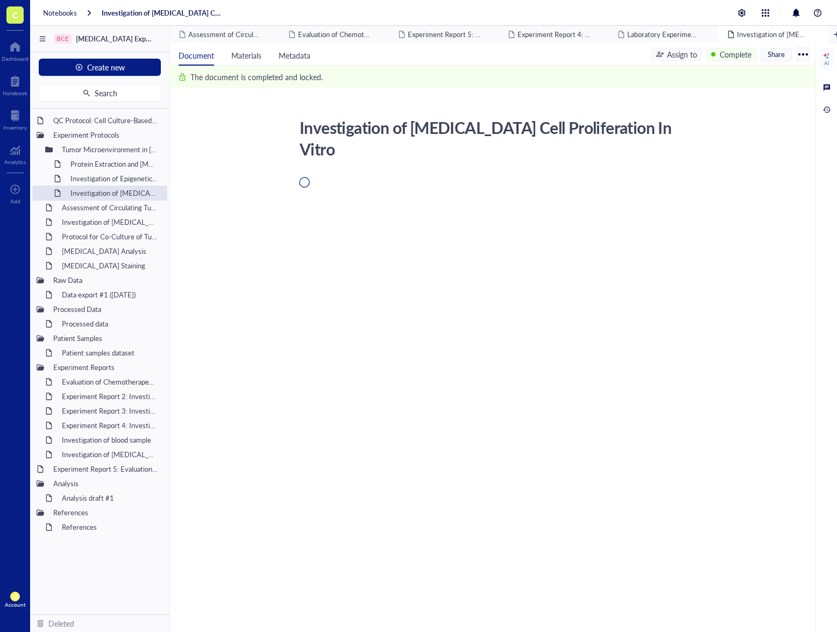
click at [124, 175] on div "Investigation of Epigenetic Modifications in [MEDICAL_DATA] Tumor Samplesitled" at bounding box center [114, 178] width 97 height 15
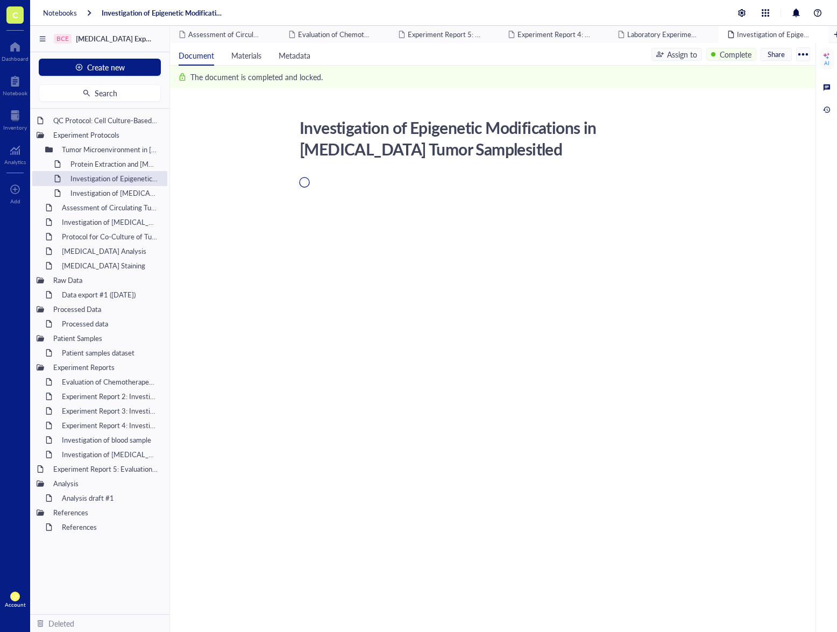
click at [117, 193] on div "Investigation of [MEDICAL_DATA] Cell Proliferation In Vitro" at bounding box center [114, 192] width 97 height 15
